Goal: Communication & Community: Answer question/provide support

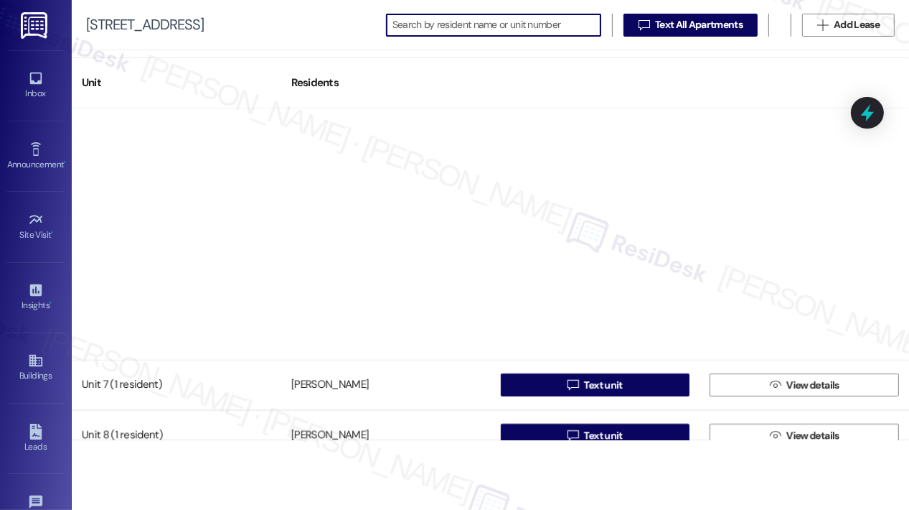
scroll to position [371, 0]
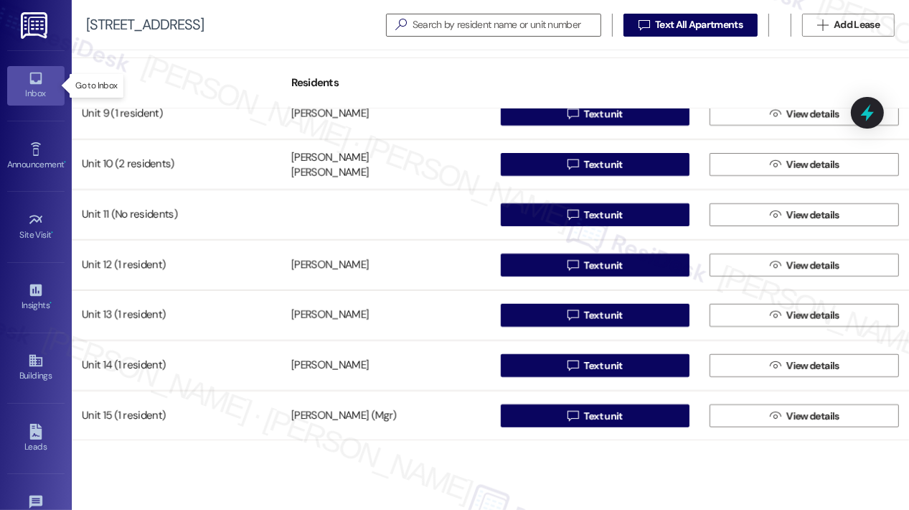
click at [55, 86] on div "Inbox" at bounding box center [36, 93] width 72 height 14
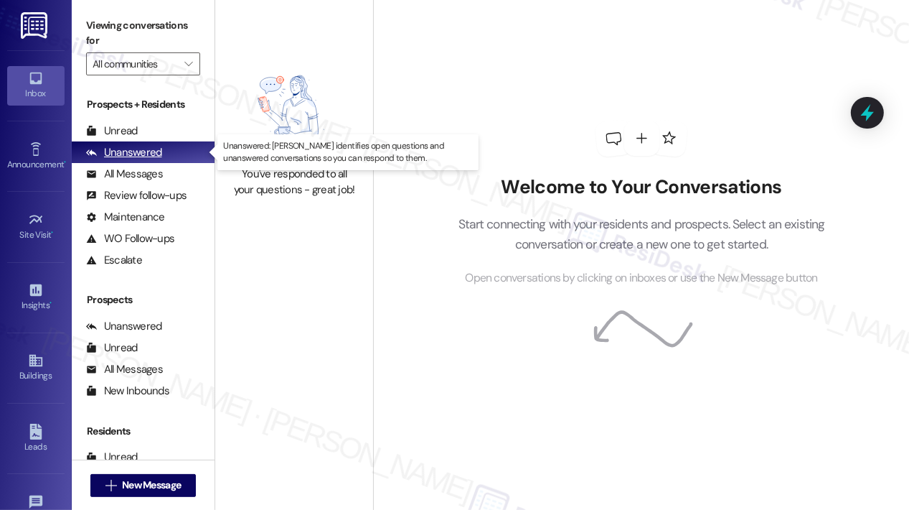
click at [134, 151] on div "Unanswered" at bounding box center [124, 152] width 76 height 15
